Goal: Task Accomplishment & Management: Understand process/instructions

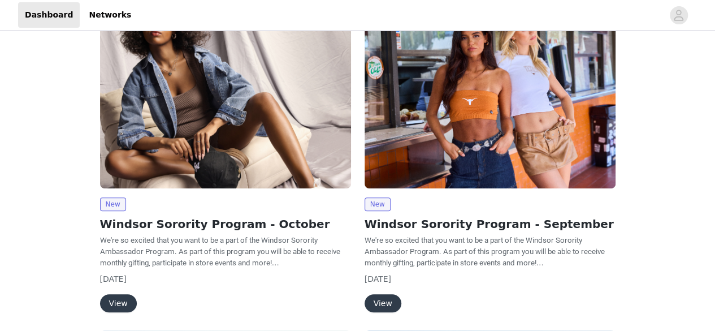
scroll to position [127, 0]
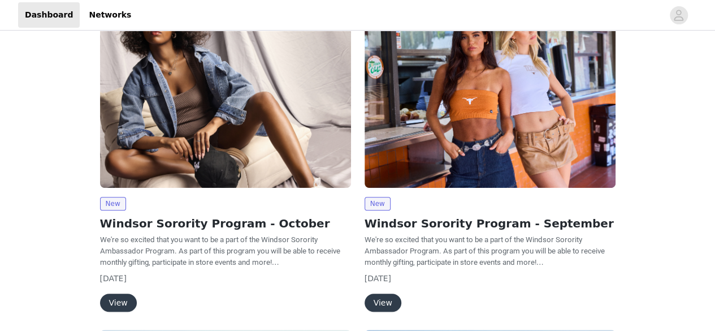
click at [110, 310] on button "View" at bounding box center [118, 302] width 37 height 18
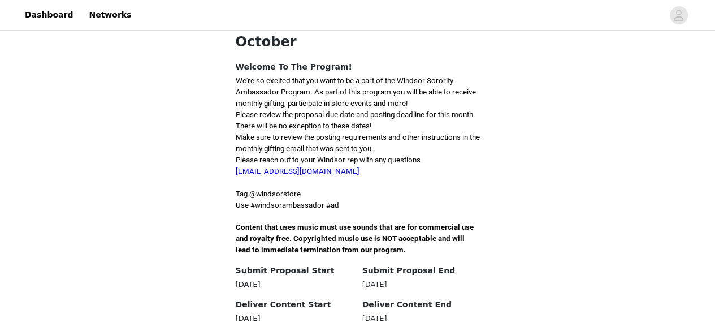
scroll to position [270, 0]
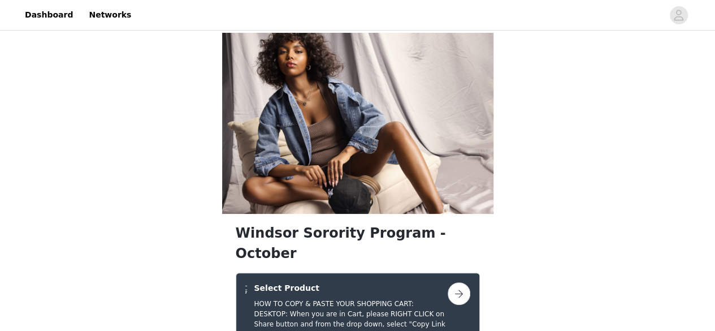
click at [468, 282] on button "button" at bounding box center [459, 293] width 23 height 23
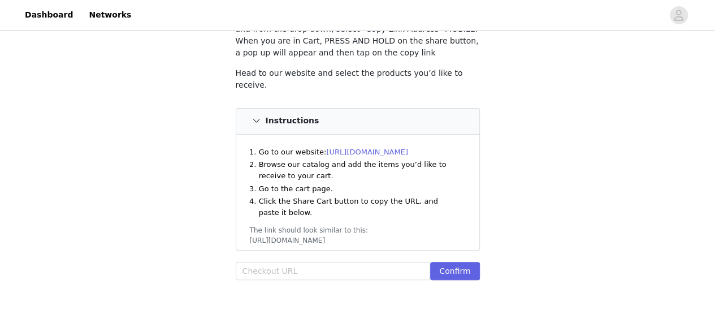
scroll to position [106, 0]
click at [375, 147] on link "[URL][DOMAIN_NAME]" at bounding box center [367, 151] width 82 height 8
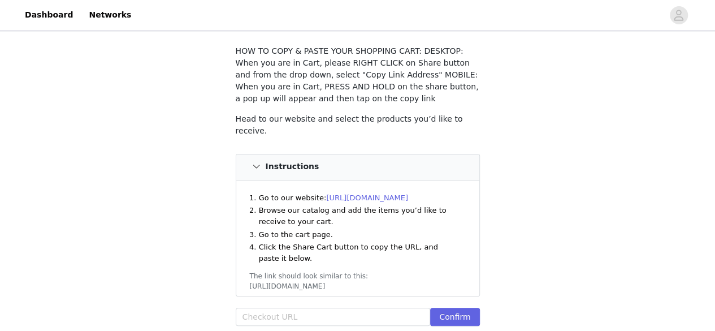
scroll to position [60, 0]
